Goal: Contribute content

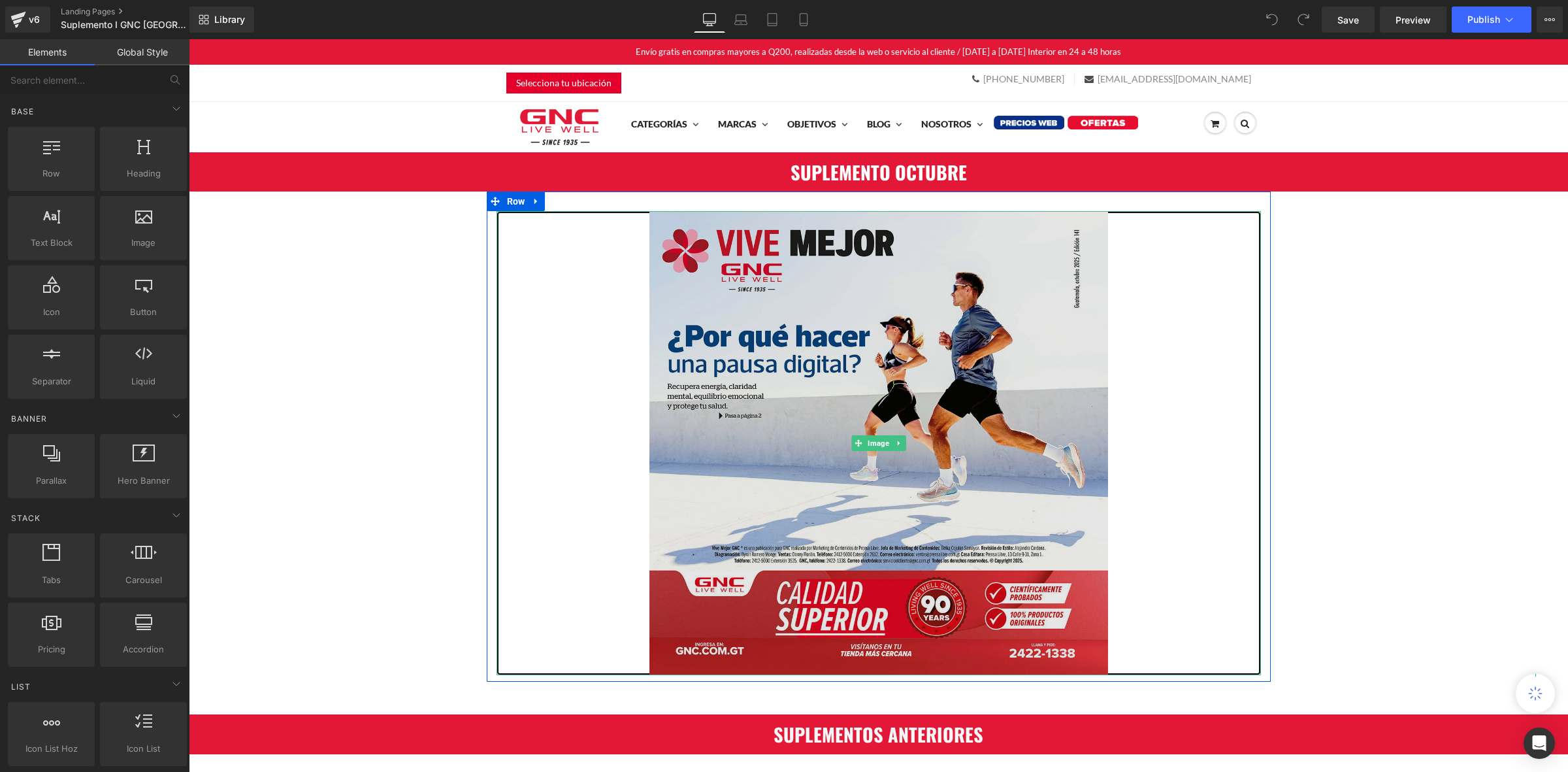
click at [858, 412] on img at bounding box center [879, 443] width 459 height 464
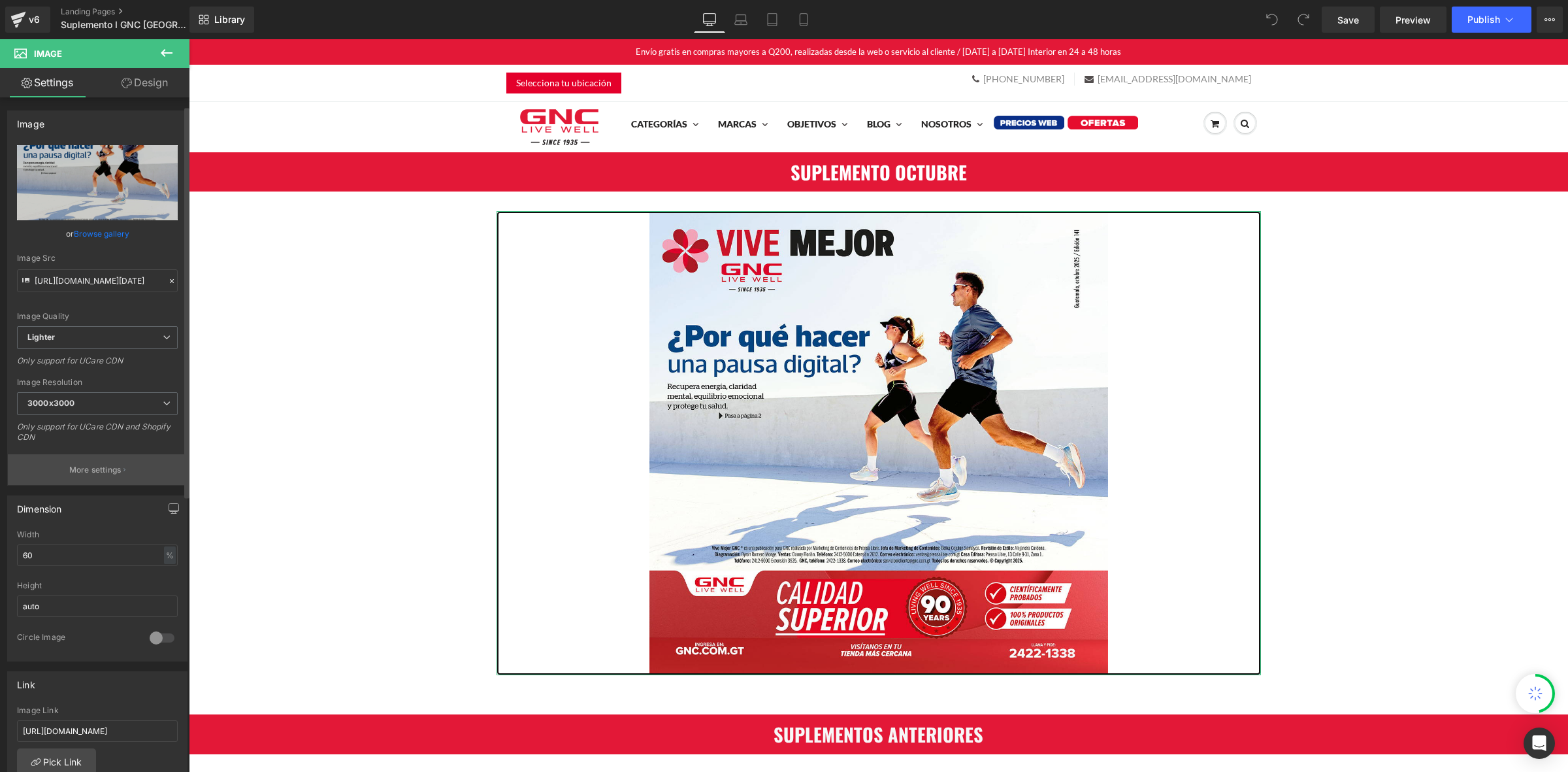
scroll to position [245, 0]
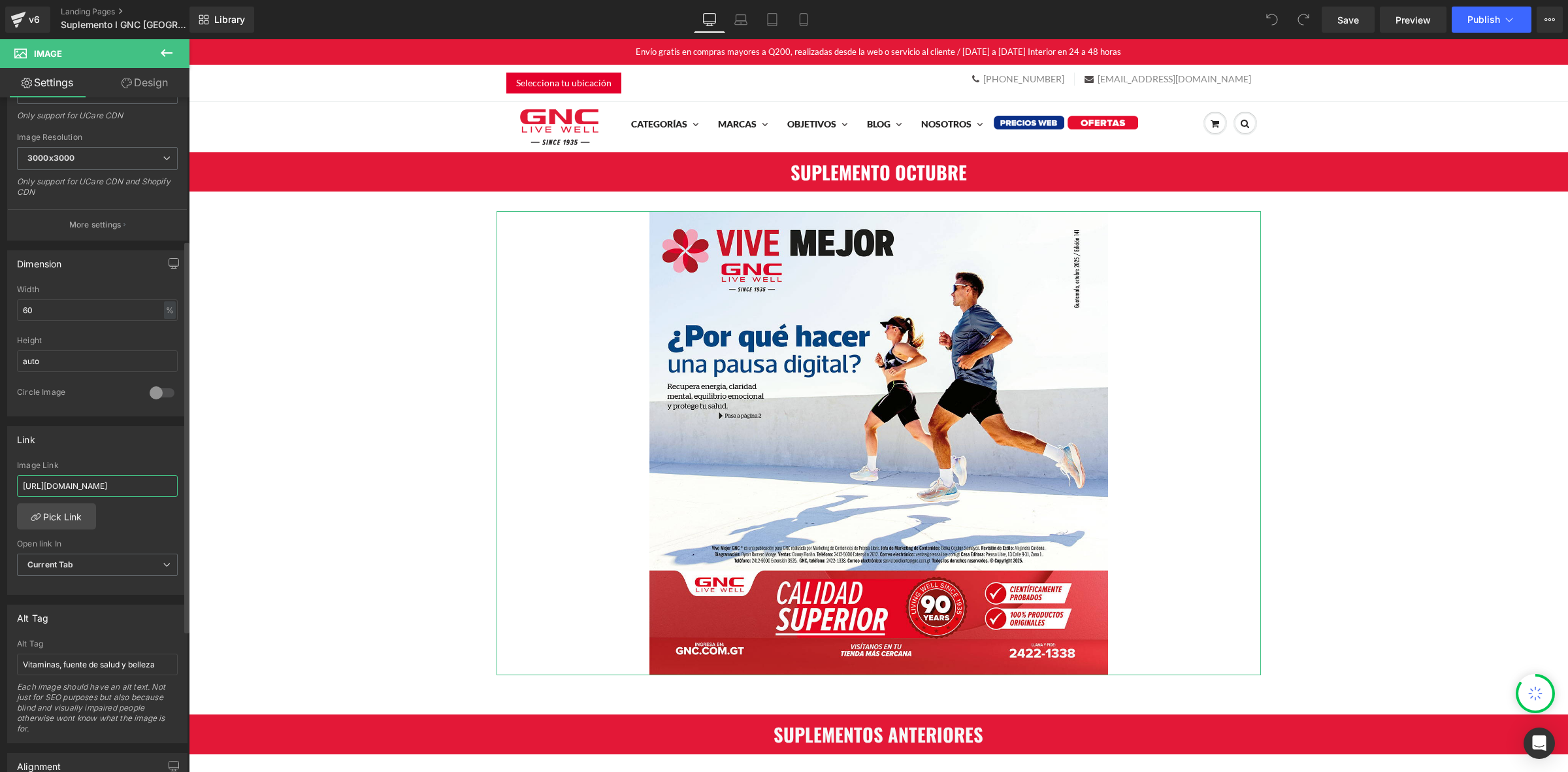
click at [92, 490] on input "[URL][DOMAIN_NAME]" at bounding box center [97, 486] width 161 height 22
paste input "OCTUBRE_2025.pdf?v=1759321754"
type input "[URL][DOMAIN_NAME]"
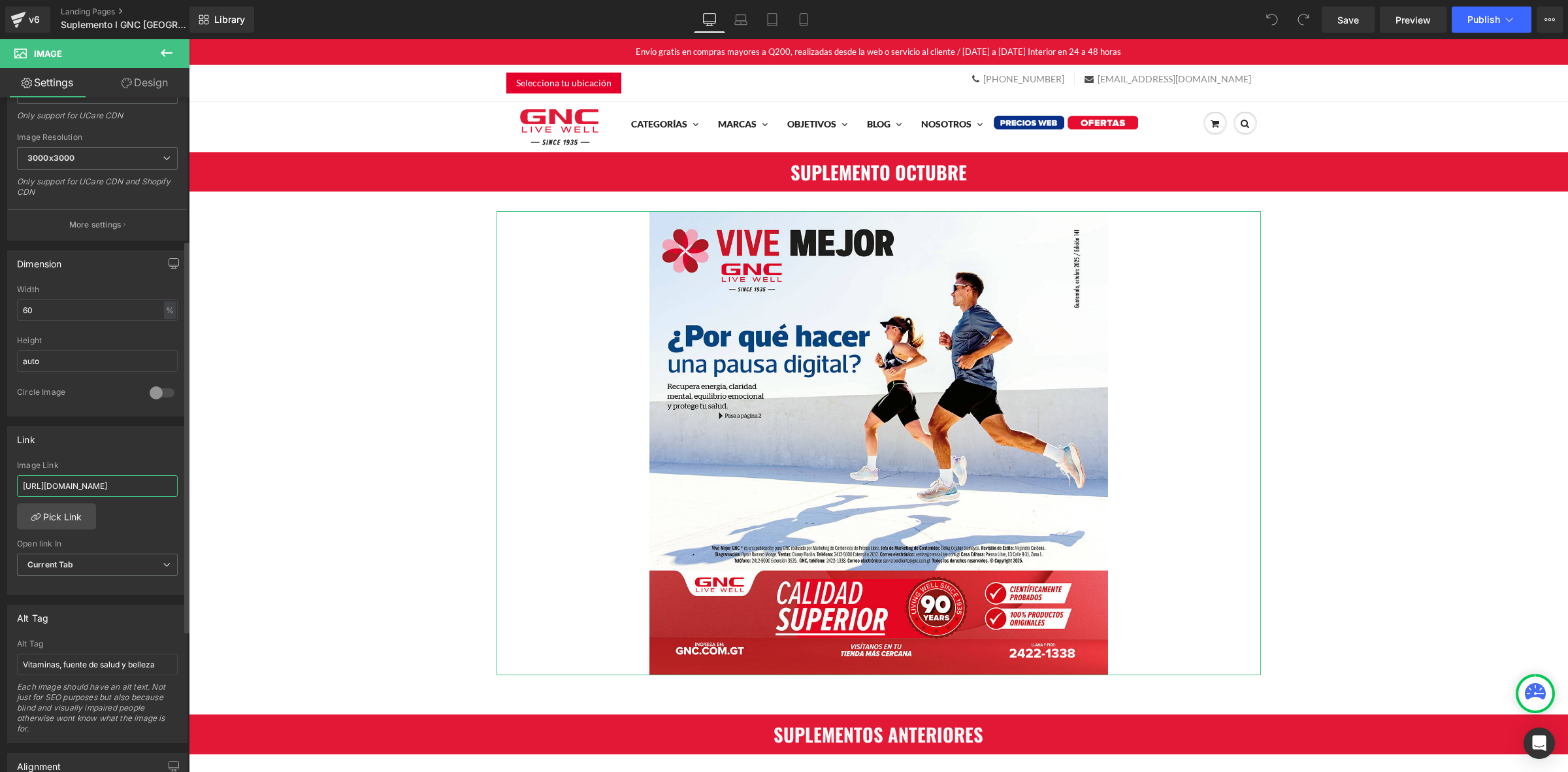
scroll to position [0, 248]
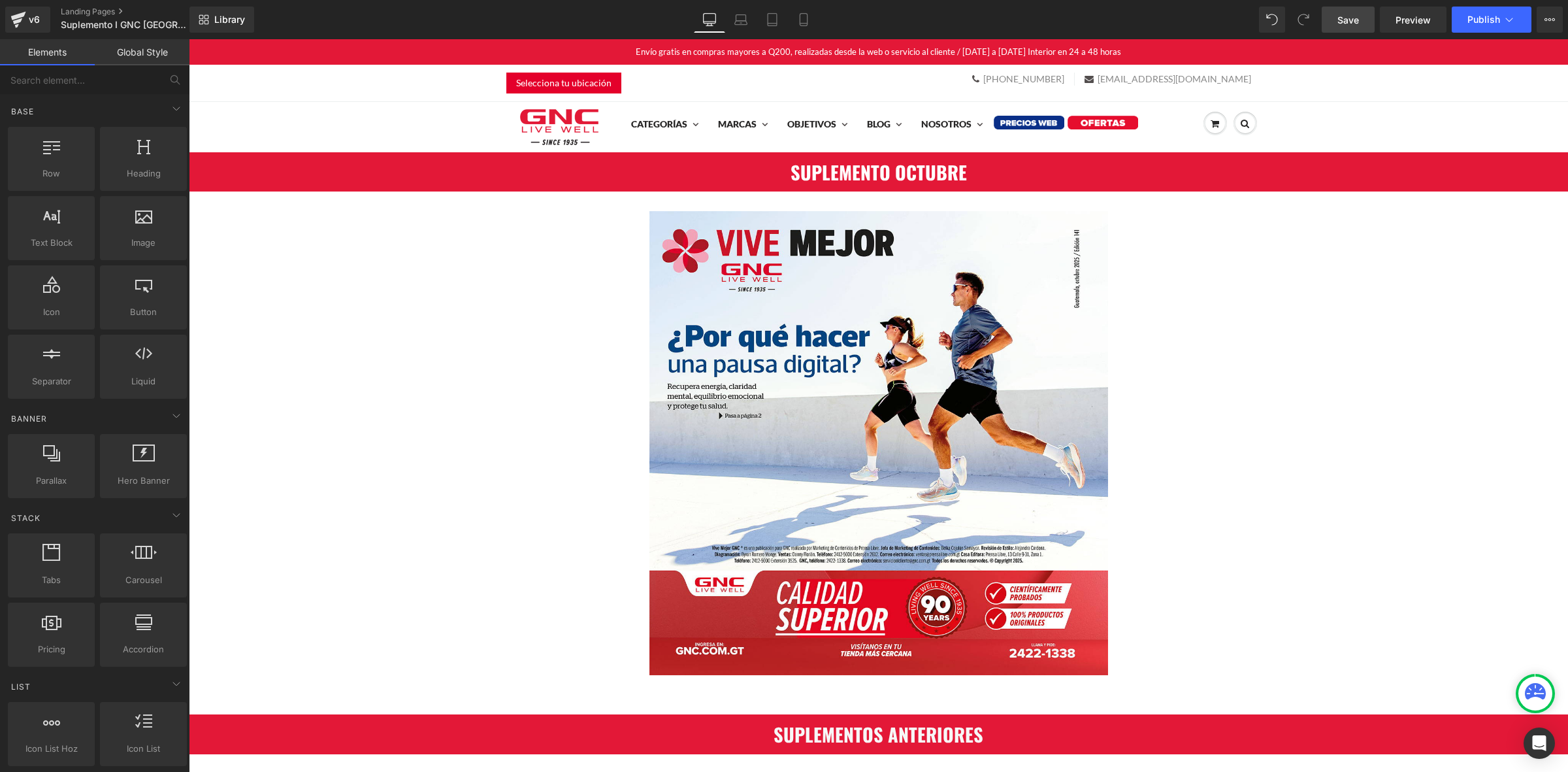
click at [1339, 16] on span "Save" at bounding box center [1349, 20] width 22 height 14
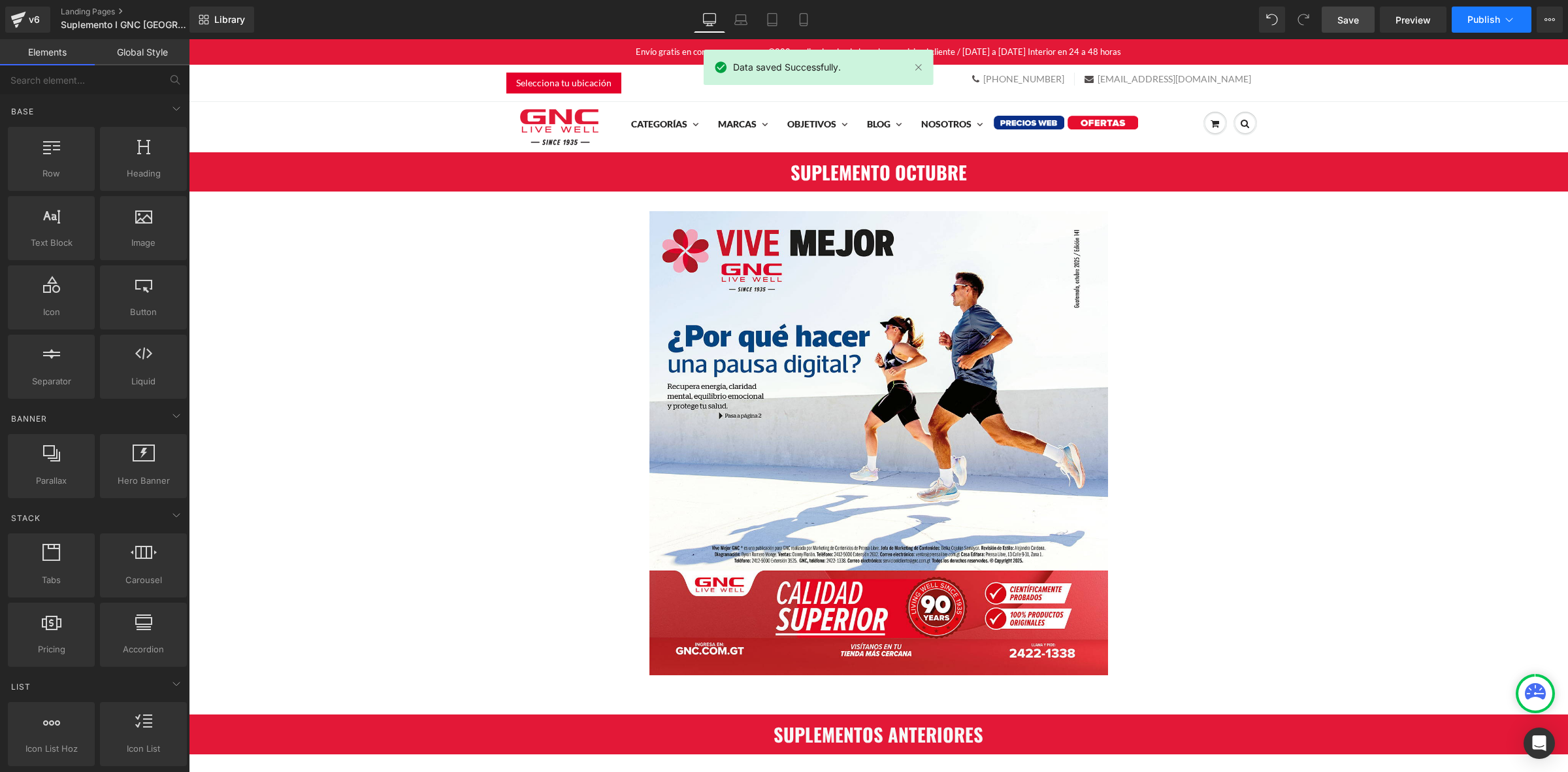
click at [1464, 11] on button "Publish" at bounding box center [1492, 19] width 80 height 26
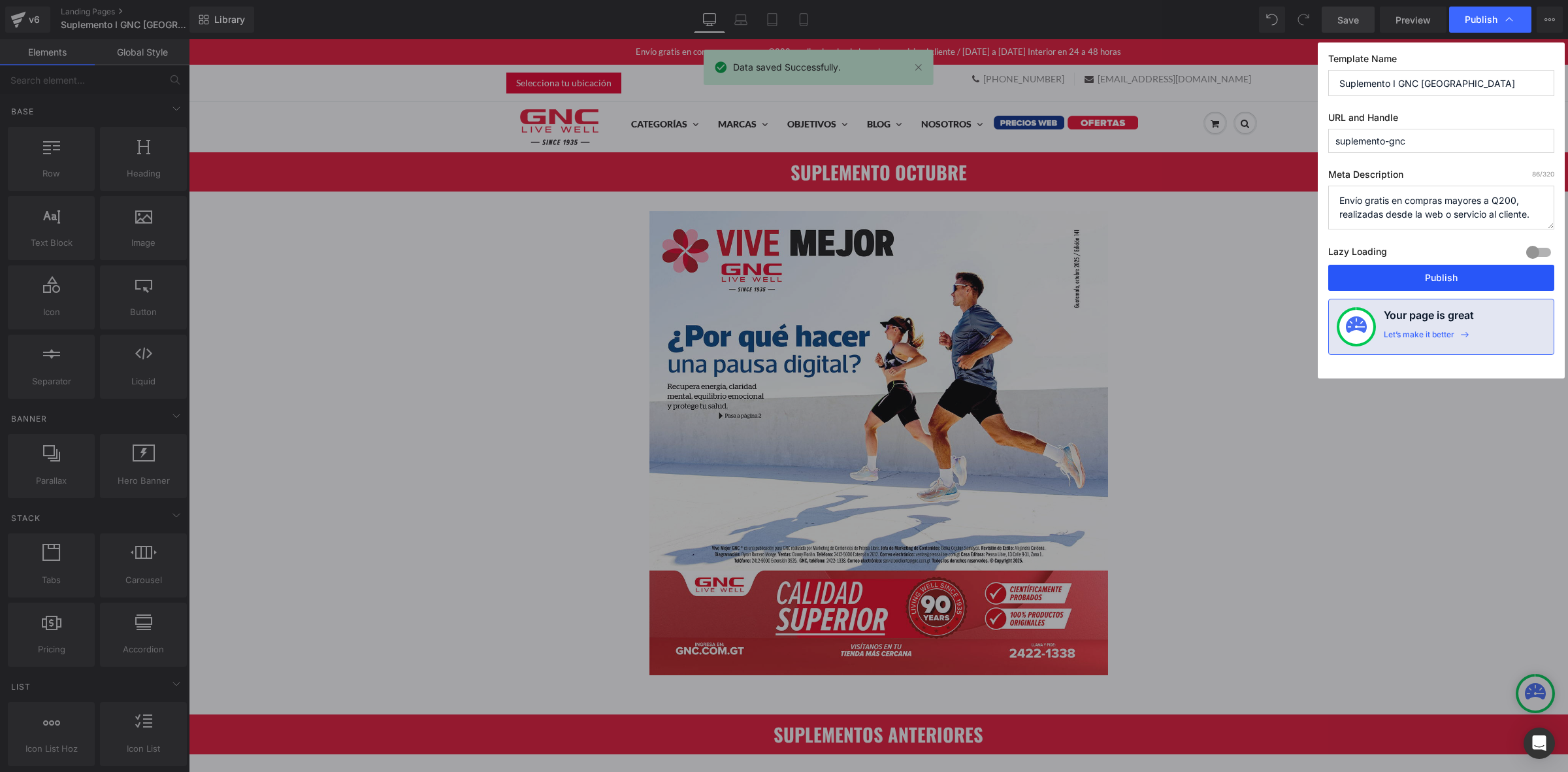
click at [1409, 283] on button "Publish" at bounding box center [1442, 278] width 226 height 26
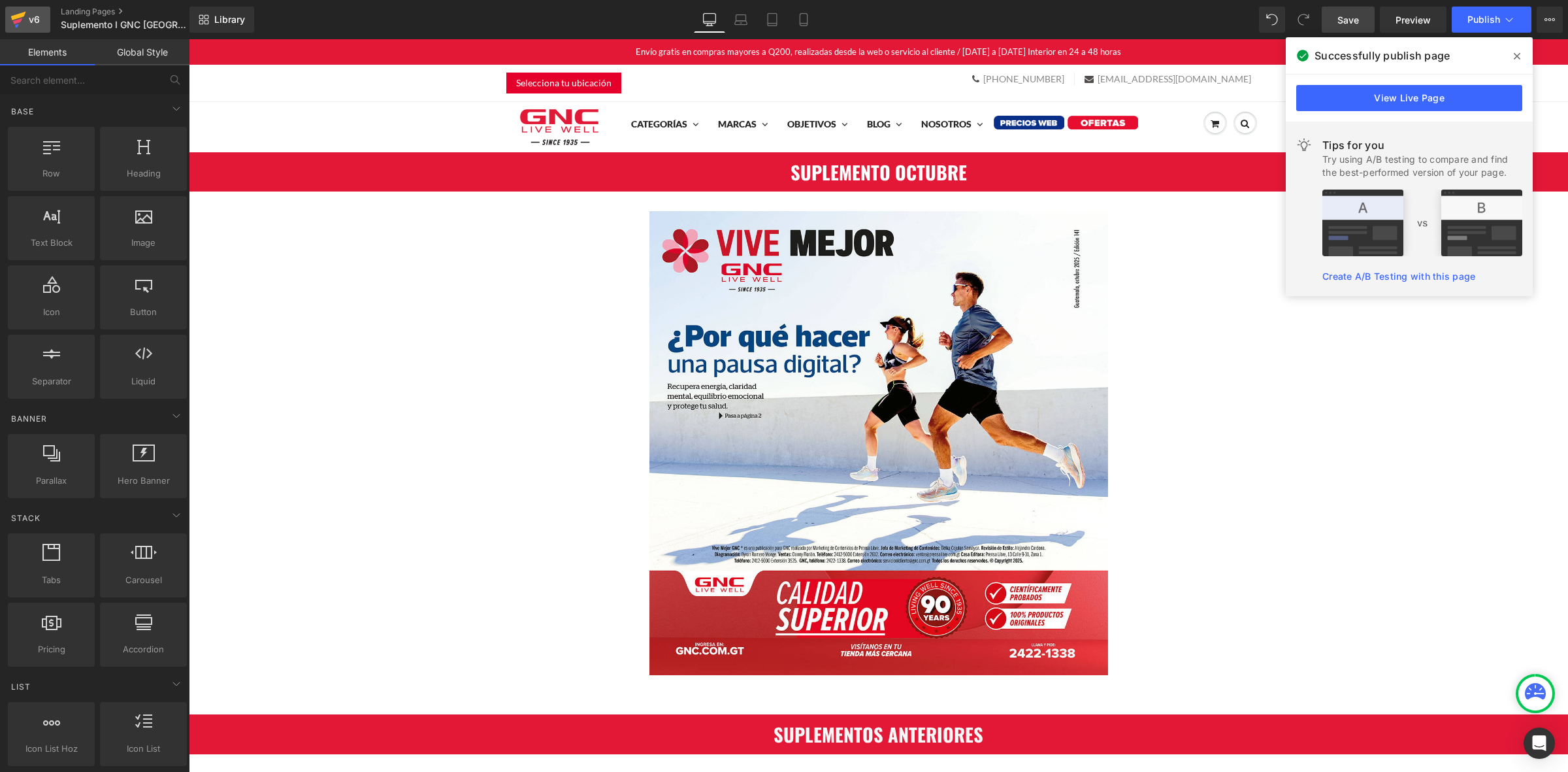
click at [24, 11] on icon at bounding box center [18, 19] width 15 height 32
